Goal: Navigation & Orientation: Go to known website

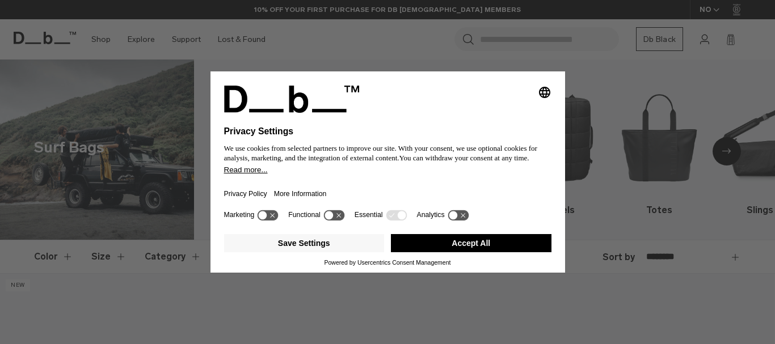
click at [568, 257] on div "Selecting an option will immediately change the language Privacy Settings We us…" at bounding box center [387, 172] width 775 height 344
click at [457, 241] on button "Accept All" at bounding box center [471, 243] width 160 height 18
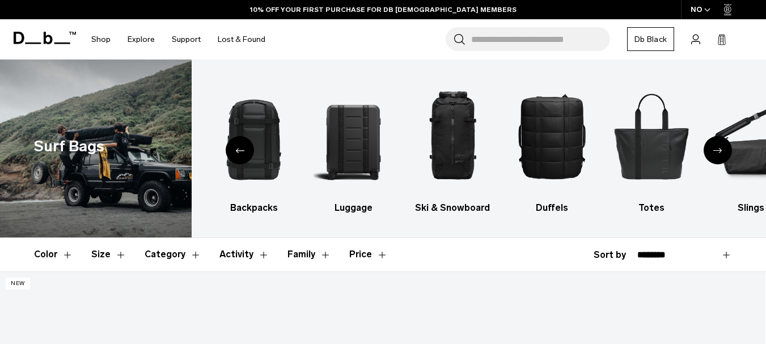
click at [709, 12] on span "button" at bounding box center [707, 10] width 6 height 9
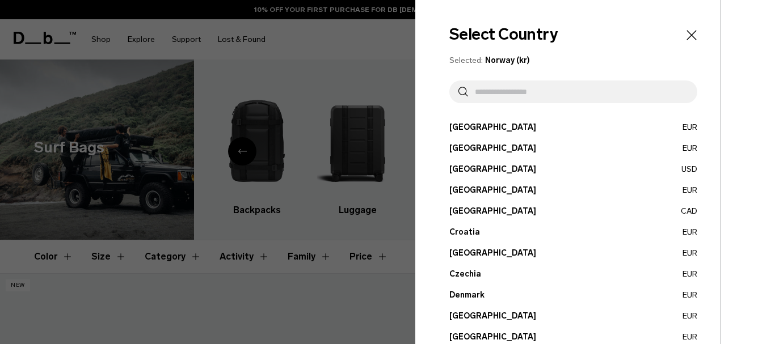
click at [458, 172] on button "[GEOGRAPHIC_DATA] USD" at bounding box center [573, 169] width 248 height 12
